Goal: Transaction & Acquisition: Purchase product/service

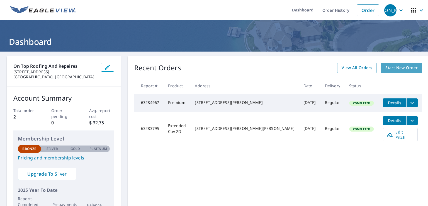
click at [388, 69] on span "Start New Order" at bounding box center [401, 67] width 32 height 7
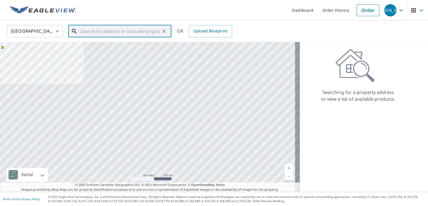
click at [94, 28] on input "text" at bounding box center [120, 31] width 79 height 16
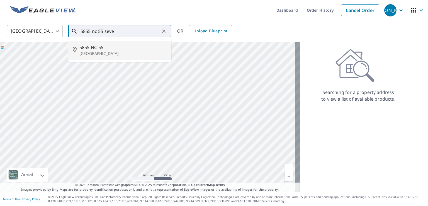
click at [137, 52] on p "[GEOGRAPHIC_DATA]" at bounding box center [122, 54] width 87 height 6
type input "[STREET_ADDRESS]"
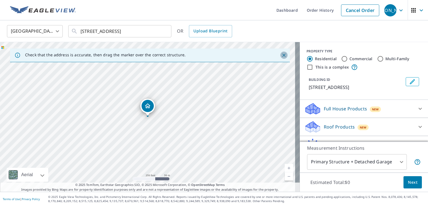
click at [282, 55] on icon "Close" at bounding box center [283, 54] width 3 height 3
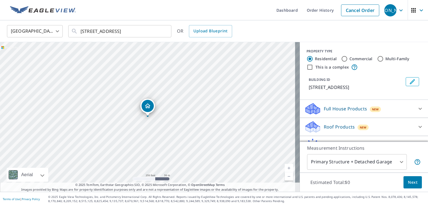
click at [286, 168] on link "Current Level 17, Zoom In" at bounding box center [289, 168] width 8 height 8
click at [286, 168] on link "Current Level 18, Zoom In" at bounding box center [289, 168] width 8 height 8
click at [286, 168] on link "Current Level 19, Zoom In" at bounding box center [289, 168] width 8 height 8
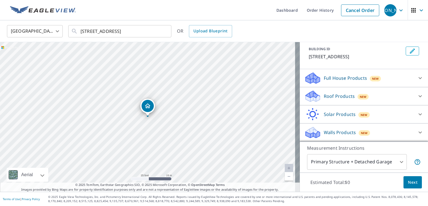
scroll to position [37, 0]
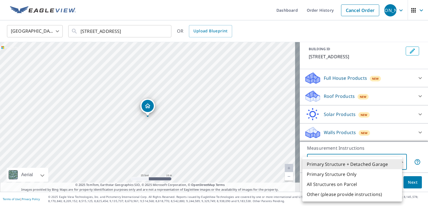
click at [393, 160] on body "JA [PERSON_NAME] Dashboard Order History Cancel Order JA [GEOGRAPHIC_DATA] [GEO…" at bounding box center [214, 103] width 428 height 206
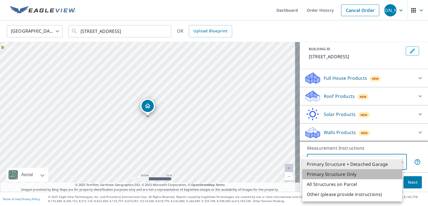
click at [351, 174] on li "Primary Structure Only" at bounding box center [352, 174] width 100 height 10
type input "2"
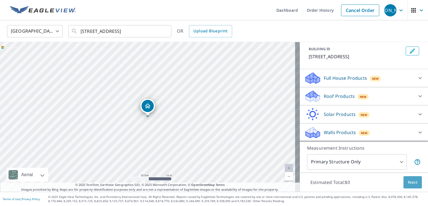
click at [408, 182] on span "Next" at bounding box center [412, 182] width 9 height 7
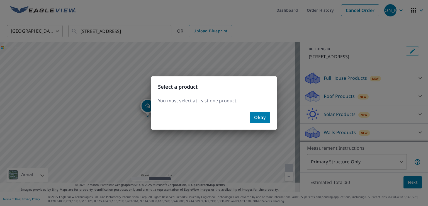
click at [257, 120] on span "Okay" at bounding box center [259, 117] width 11 height 8
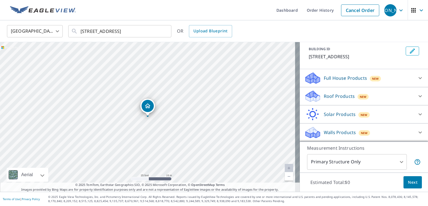
click at [340, 99] on p "Roof Products" at bounding box center [339, 96] width 31 height 7
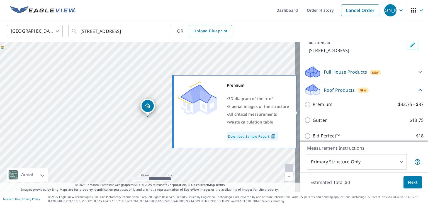
click at [327, 108] on label "Premium $32.75 - $87" at bounding box center [368, 104] width 111 height 7
click at [313, 108] on input "Premium $32.75 - $87" at bounding box center [308, 104] width 8 height 7
checkbox input "true"
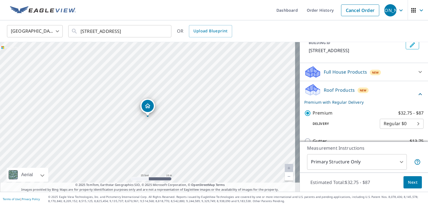
click at [410, 182] on span "Next" at bounding box center [412, 182] width 9 height 7
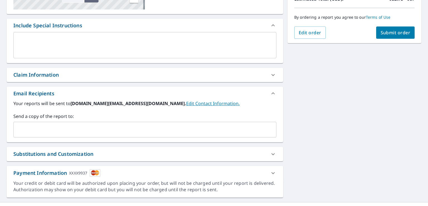
scroll to position [144, 0]
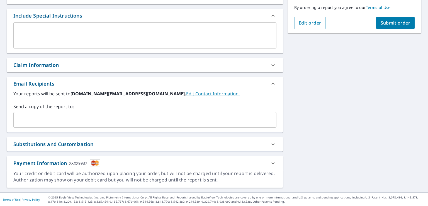
click at [270, 160] on icon at bounding box center [273, 163] width 7 height 7
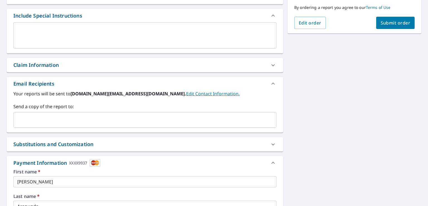
scroll to position [267, 0]
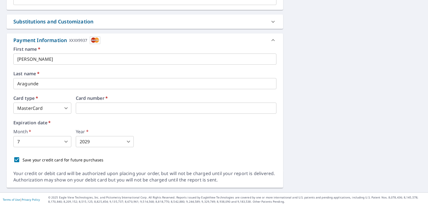
type input "2"
click at [62, 143] on body "JA [PERSON_NAME] Dashboard Order History Cancel Order JA Dashboard / Finalize O…" at bounding box center [214, 103] width 428 height 206
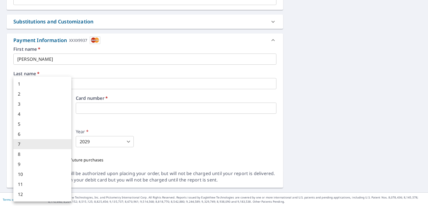
click at [60, 152] on li "8" at bounding box center [42, 154] width 58 height 10
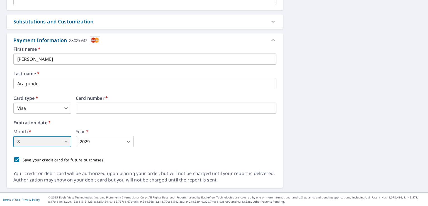
type input "8"
click at [119, 139] on body "JA [PERSON_NAME] Dashboard Order History Cancel Order JA Dashboard / Finalize O…" at bounding box center [214, 103] width 428 height 206
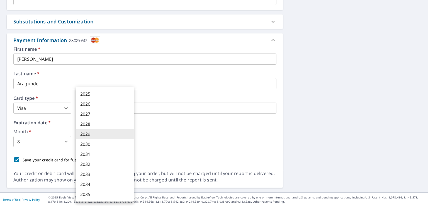
click at [119, 144] on li "2030" at bounding box center [105, 144] width 58 height 10
type input "2030"
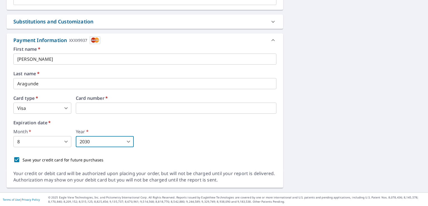
click at [145, 138] on div "Month   * 8 8 ​ Year   * 2030 2030 ​" at bounding box center [144, 138] width 263 height 18
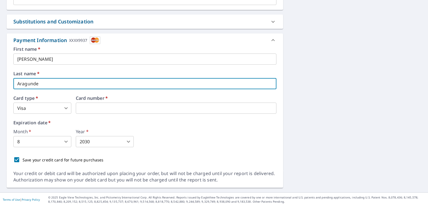
click at [72, 85] on input "Aragunde" at bounding box center [144, 83] width 263 height 11
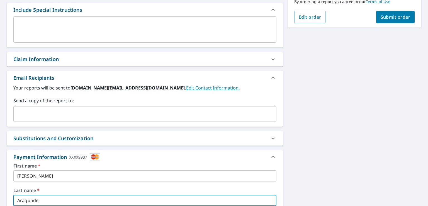
scroll to position [195, 0]
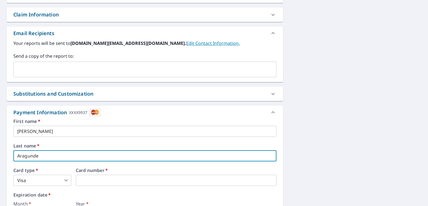
click at [128, 75] on div "​" at bounding box center [144, 70] width 263 height 16
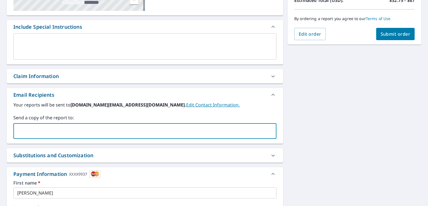
scroll to position [0, 0]
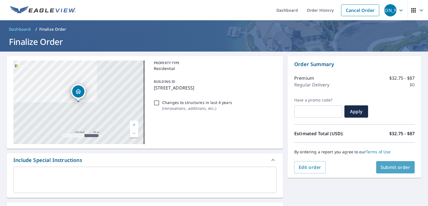
click at [385, 167] on span "Submit order" at bounding box center [396, 167] width 30 height 6
